Goal: Task Accomplishment & Management: Manage account settings

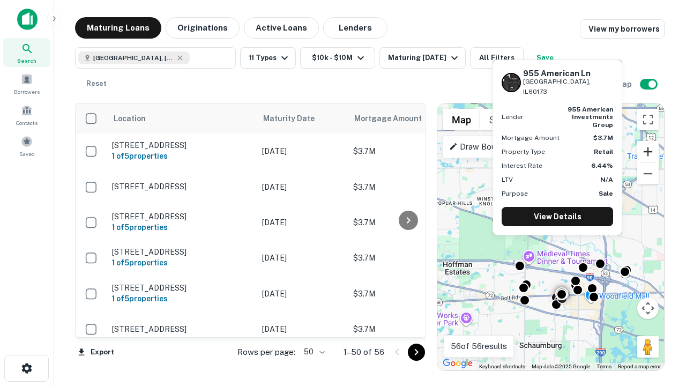
click at [648, 152] on button "Zoom in" at bounding box center [647, 151] width 21 height 21
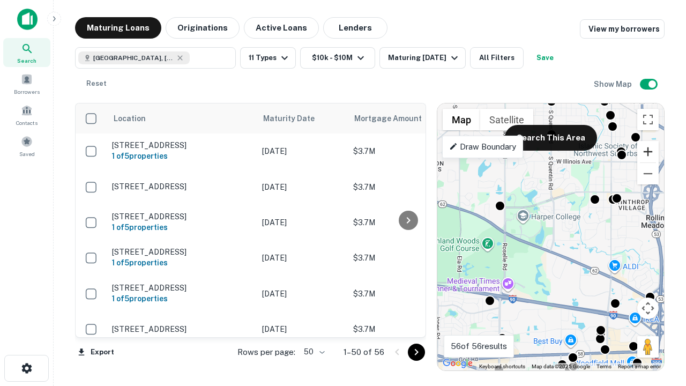
click at [648, 152] on button "Zoom in" at bounding box center [647, 151] width 21 height 21
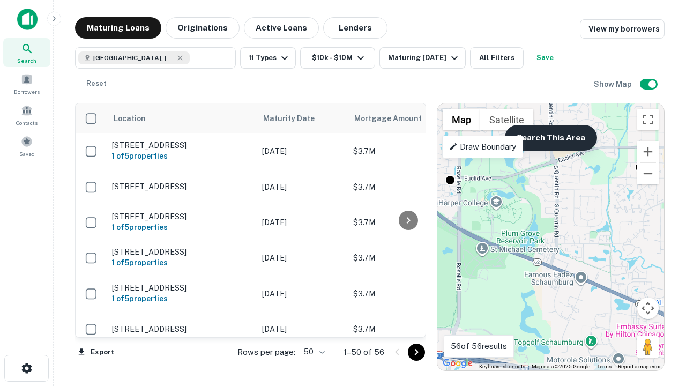
click at [550, 138] on button "Search This Area" at bounding box center [551, 138] width 92 height 26
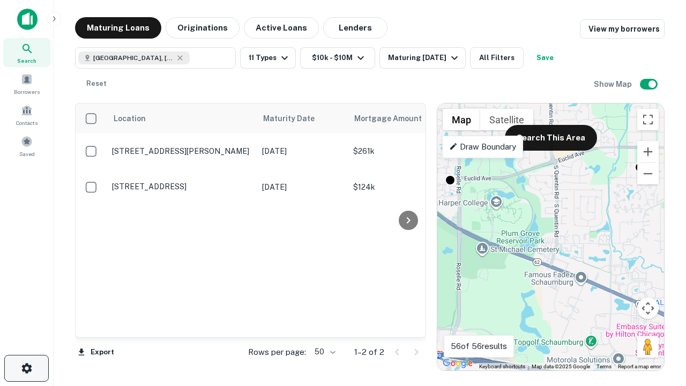
click at [26, 368] on icon "button" at bounding box center [26, 368] width 13 height 13
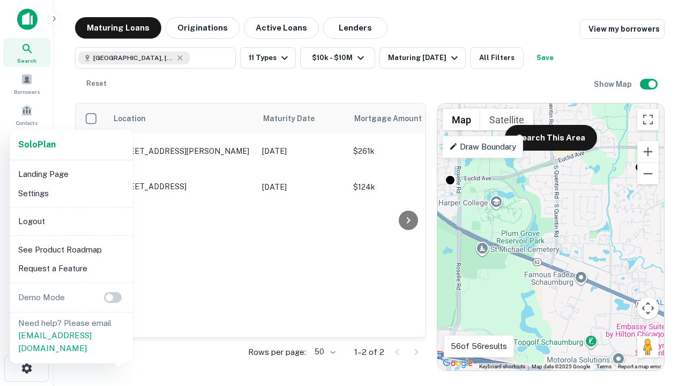
click at [71, 221] on li "Logout" at bounding box center [71, 221] width 115 height 19
